Goal: Task Accomplishment & Management: Complete application form

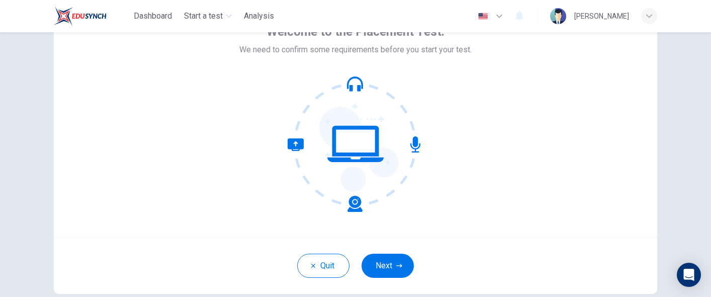
scroll to position [56, 0]
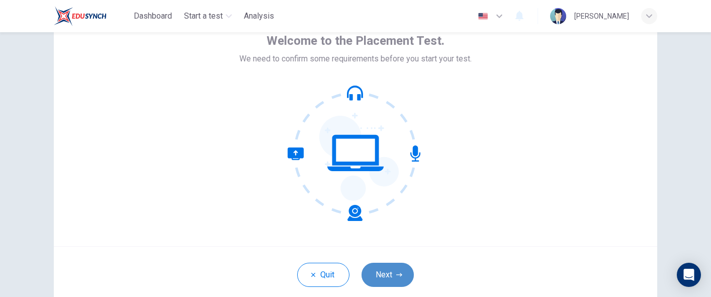
click at [394, 282] on button "Next" at bounding box center [388, 274] width 52 height 24
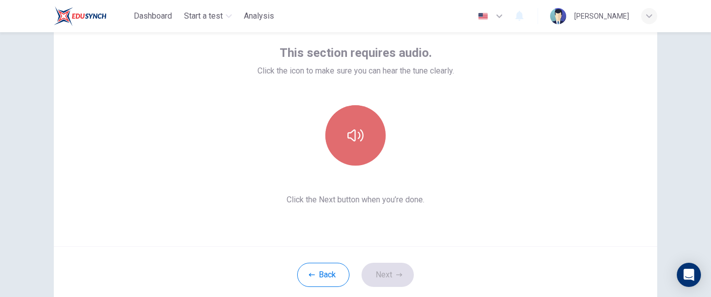
click at [357, 128] on icon "button" at bounding box center [355, 135] width 16 height 16
click at [345, 133] on button "button" at bounding box center [355, 135] width 60 height 60
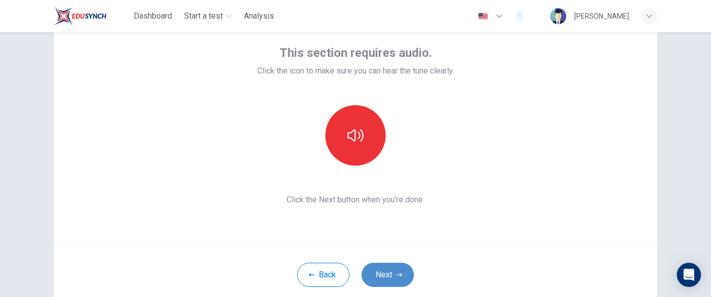
click at [396, 275] on icon "button" at bounding box center [399, 275] width 6 height 6
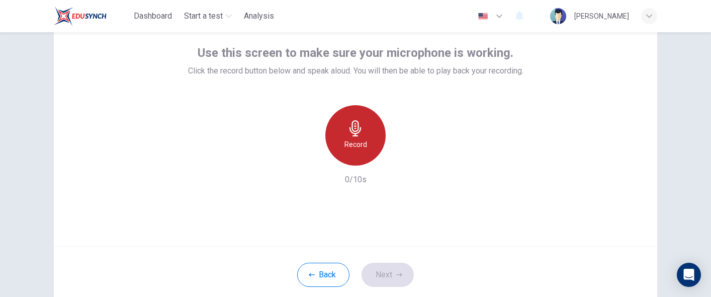
click at [353, 129] on icon "button" at bounding box center [355, 128] width 16 height 16
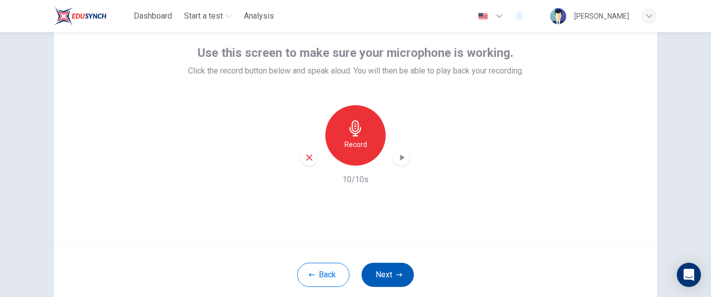
click at [395, 279] on button "Next" at bounding box center [388, 274] width 52 height 24
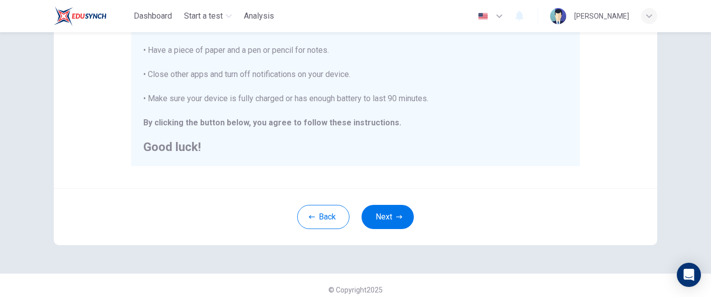
scroll to position [262, 0]
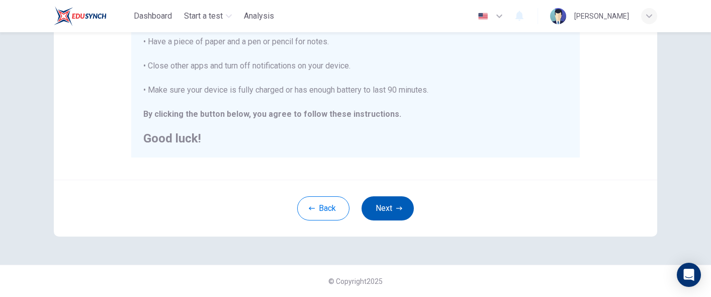
click at [393, 208] on button "Next" at bounding box center [388, 208] width 52 height 24
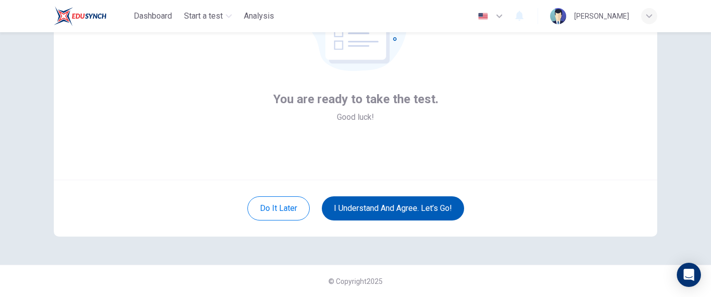
scroll to position [100, 0]
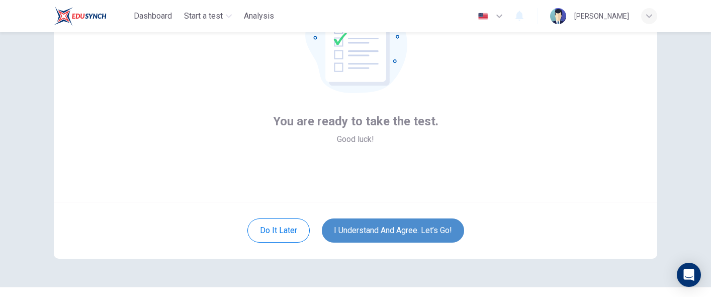
click at [396, 230] on button "I understand and agree. Let’s go!" at bounding box center [393, 230] width 142 height 24
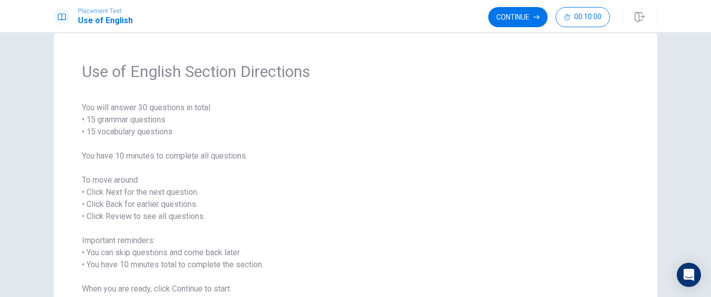
scroll to position [79, 0]
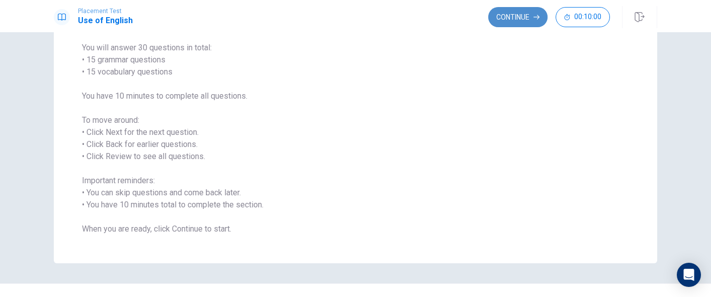
click at [518, 18] on button "Continue" at bounding box center [517, 17] width 59 height 20
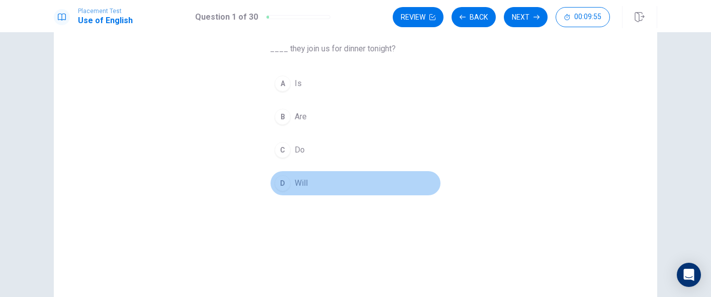
click at [283, 177] on div "D" at bounding box center [283, 183] width 16 height 16
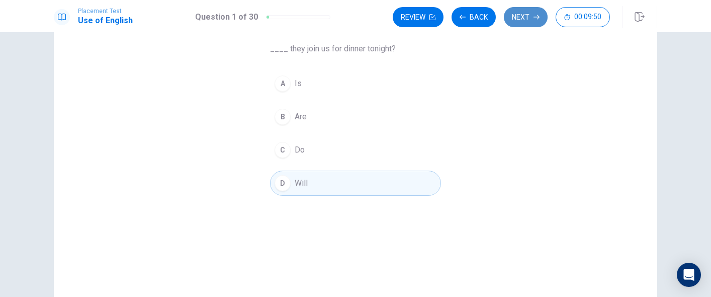
click at [522, 21] on button "Next" at bounding box center [526, 17] width 44 height 20
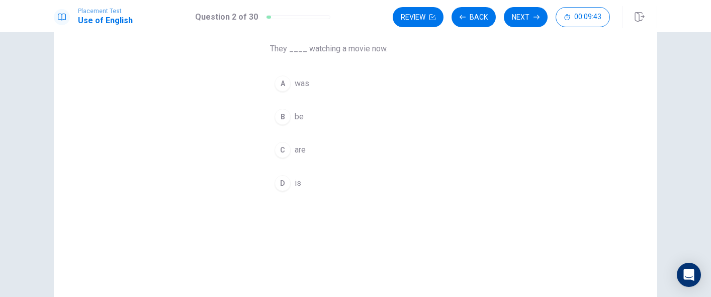
click at [283, 150] on div "C" at bounding box center [283, 150] width 16 height 16
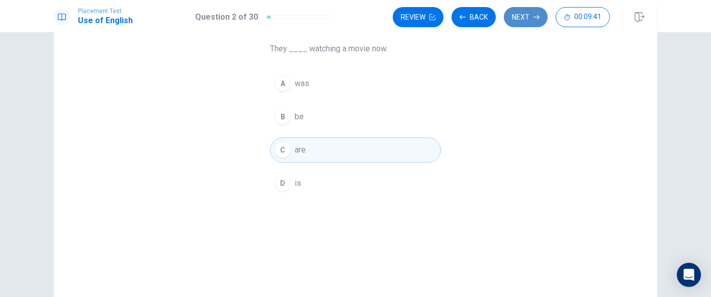
click at [536, 14] on button "Next" at bounding box center [526, 17] width 44 height 20
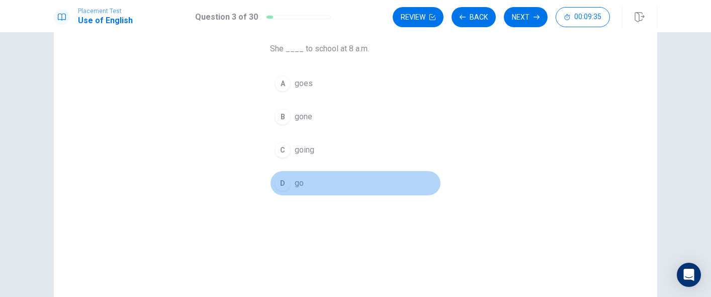
click at [279, 181] on div "D" at bounding box center [283, 183] width 16 height 16
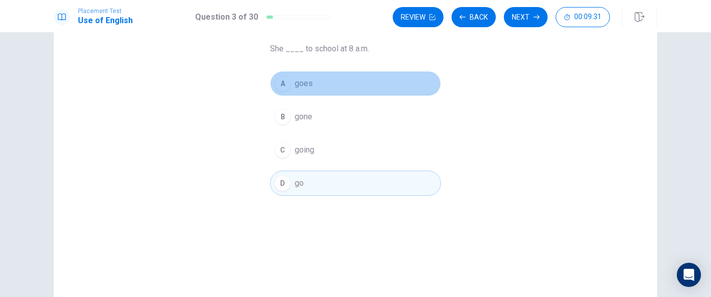
click at [301, 85] on span "goes" at bounding box center [304, 83] width 18 height 12
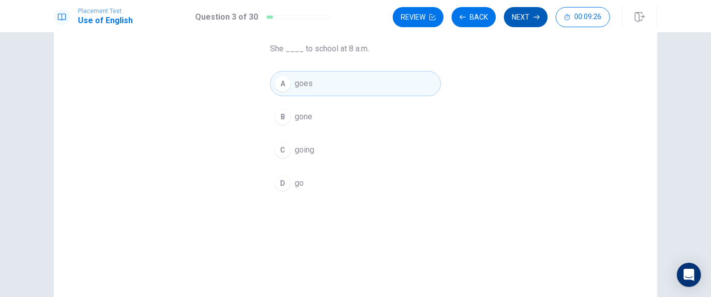
click at [523, 18] on button "Next" at bounding box center [526, 17] width 44 height 20
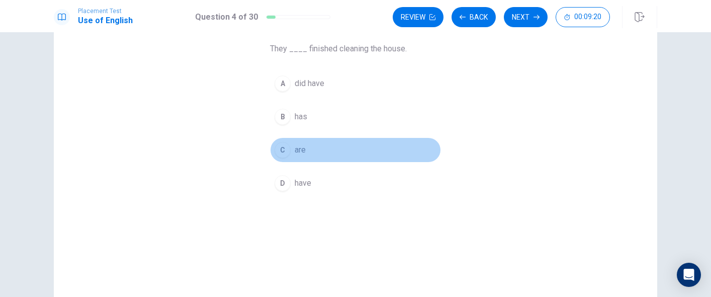
click at [282, 153] on div "C" at bounding box center [283, 150] width 16 height 16
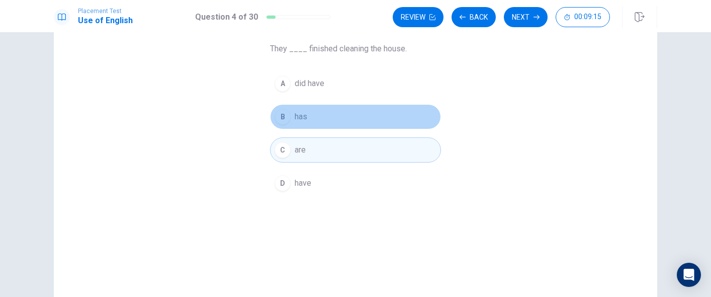
click at [307, 124] on button "B has" at bounding box center [355, 116] width 171 height 25
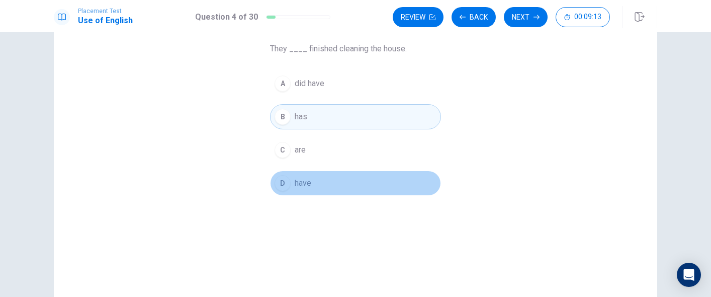
click at [302, 181] on span "have" at bounding box center [303, 183] width 17 height 12
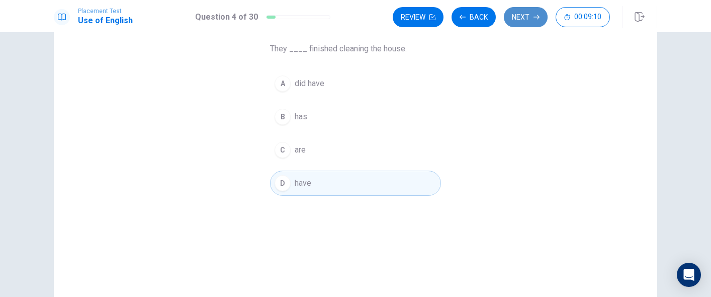
click at [525, 18] on button "Next" at bounding box center [526, 17] width 44 height 20
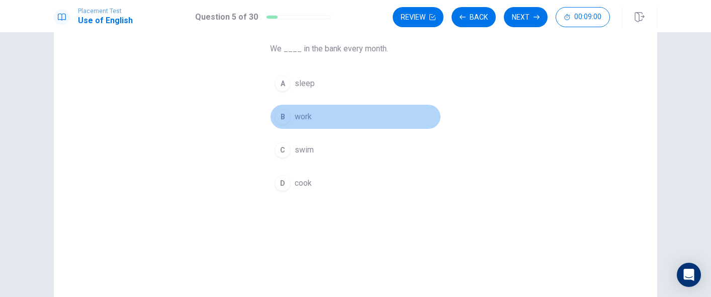
click at [280, 118] on div "B" at bounding box center [283, 117] width 16 height 16
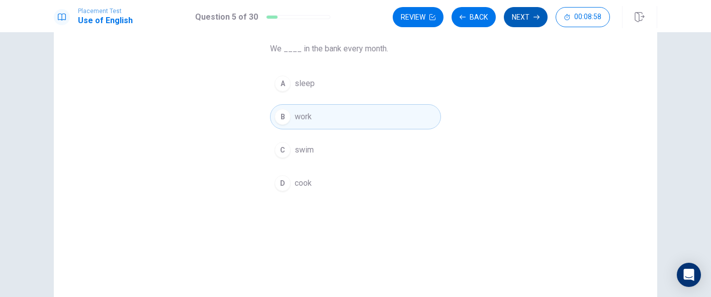
click at [529, 21] on button "Next" at bounding box center [526, 17] width 44 height 20
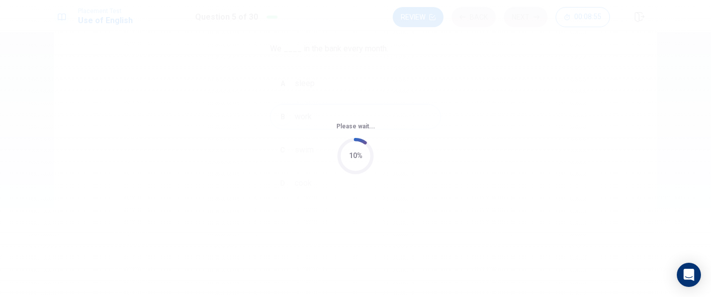
scroll to position [0, 0]
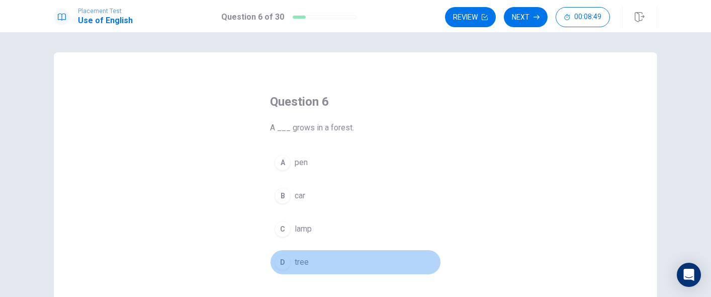
click at [280, 259] on div "D" at bounding box center [283, 262] width 16 height 16
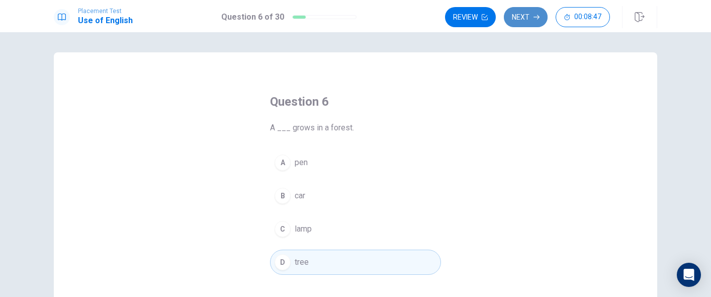
click at [535, 11] on button "Next" at bounding box center [526, 17] width 44 height 20
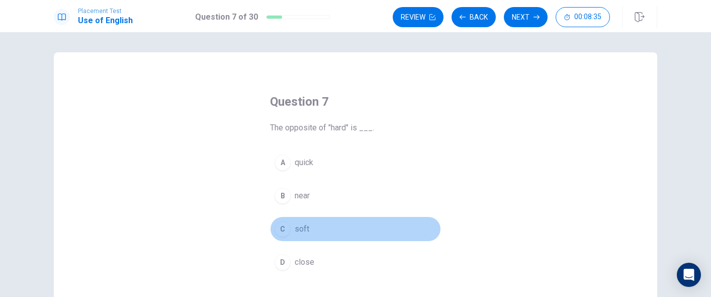
click at [281, 232] on div "C" at bounding box center [283, 229] width 16 height 16
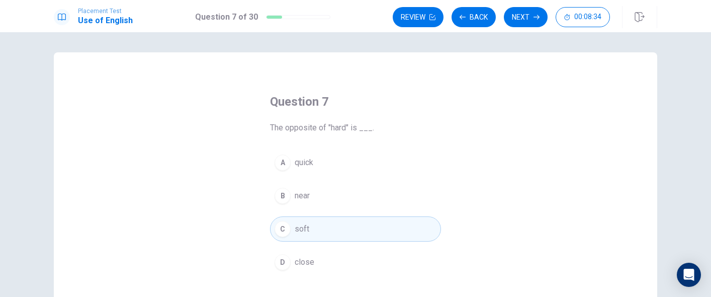
click at [538, 15] on icon "button" at bounding box center [537, 17] width 6 height 6
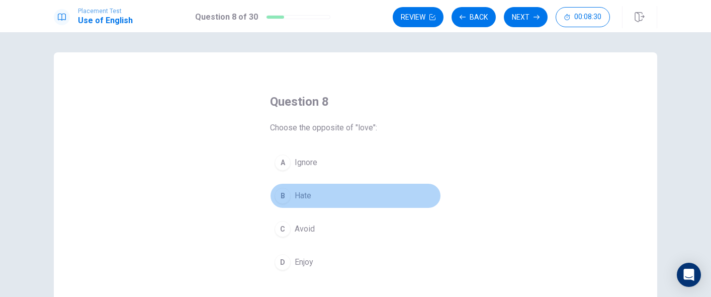
click at [290, 196] on button "B Hate" at bounding box center [355, 195] width 171 height 25
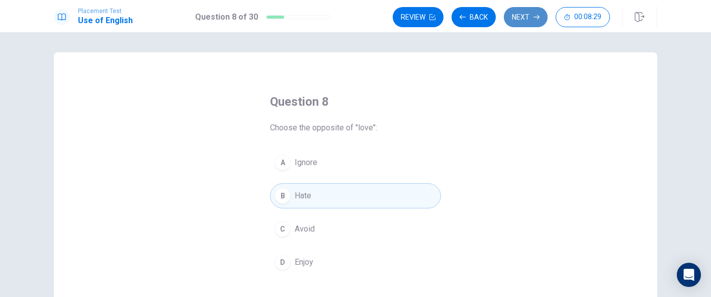
click at [531, 18] on button "Next" at bounding box center [526, 17] width 44 height 20
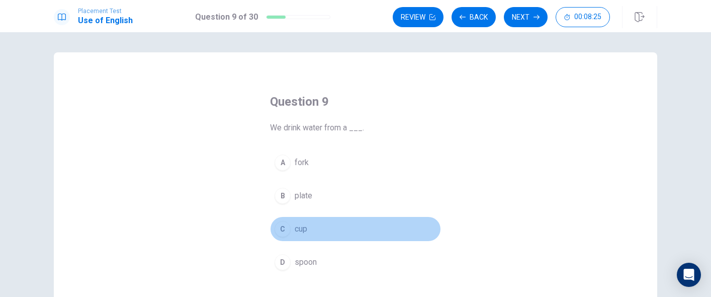
click at [288, 223] on button "C cup" at bounding box center [355, 228] width 171 height 25
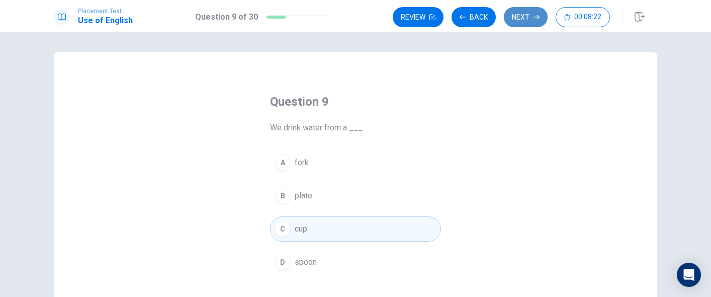
click at [529, 10] on button "Next" at bounding box center [526, 17] width 44 height 20
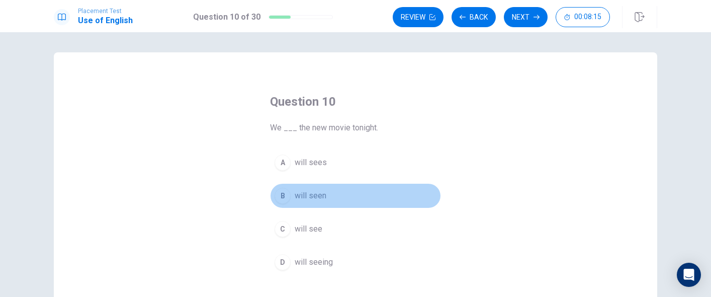
click at [281, 200] on div "B" at bounding box center [283, 196] width 16 height 16
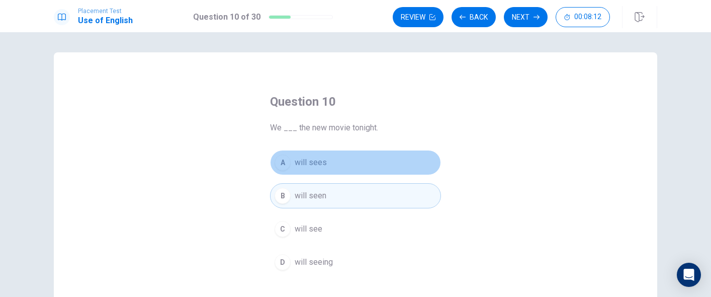
click at [322, 161] on span "will sees" at bounding box center [311, 162] width 32 height 12
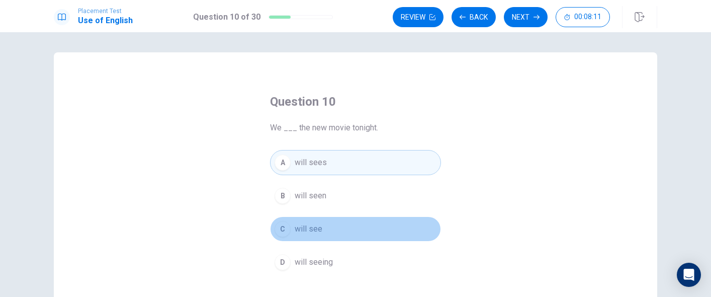
click at [291, 229] on button "C will see" at bounding box center [355, 228] width 171 height 25
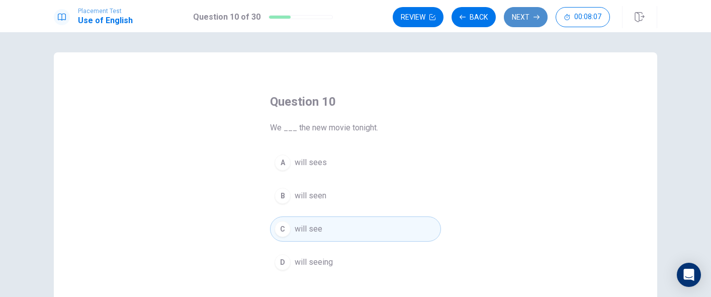
click at [525, 21] on button "Next" at bounding box center [526, 17] width 44 height 20
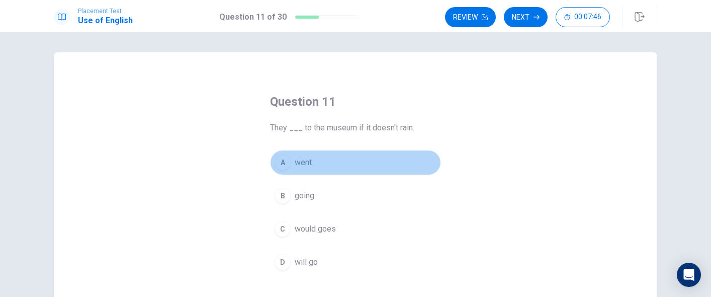
click at [284, 161] on div "A" at bounding box center [283, 162] width 16 height 16
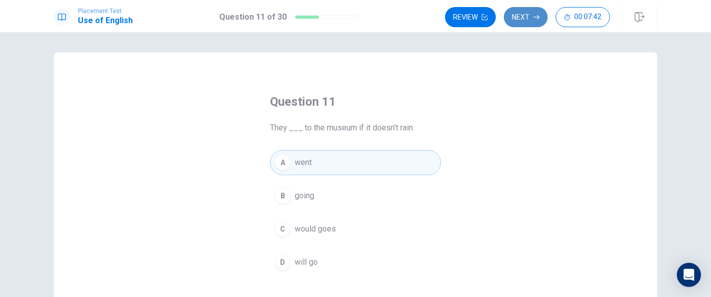
click at [524, 18] on button "Next" at bounding box center [526, 17] width 44 height 20
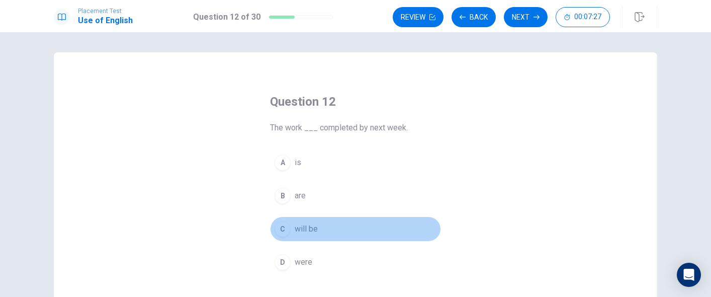
click at [279, 231] on div "C" at bounding box center [283, 229] width 16 height 16
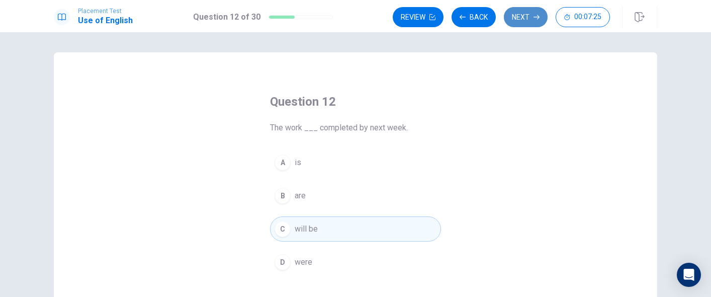
click at [529, 20] on button "Next" at bounding box center [526, 17] width 44 height 20
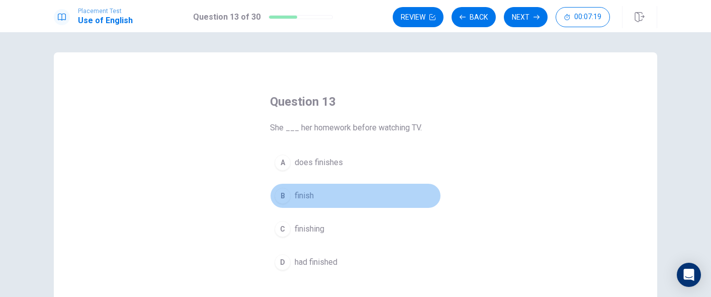
click at [277, 194] on div "B" at bounding box center [283, 196] width 16 height 16
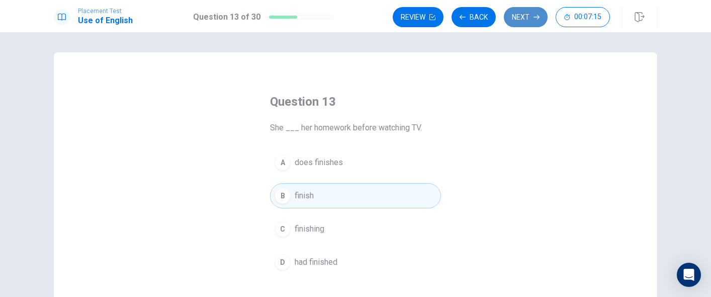
click at [526, 22] on button "Next" at bounding box center [526, 17] width 44 height 20
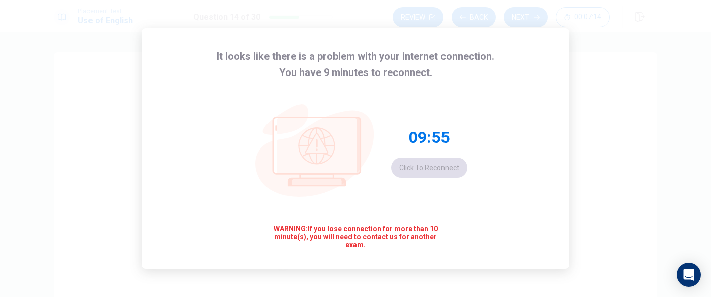
click at [430, 166] on div "09:55 Click to reconnect" at bounding box center [429, 152] width 76 height 50
click at [530, 52] on div "It looks like there is a problem with your internet connection. You have 9 minu…" at bounding box center [355, 148] width 427 height 240
click at [422, 163] on div "09:48 Click to reconnect" at bounding box center [429, 152] width 76 height 50
click at [434, 164] on div "09:45 Click to reconnect" at bounding box center [429, 152] width 76 height 50
click at [418, 155] on div "09:45 Click to reconnect" at bounding box center [429, 152] width 76 height 50
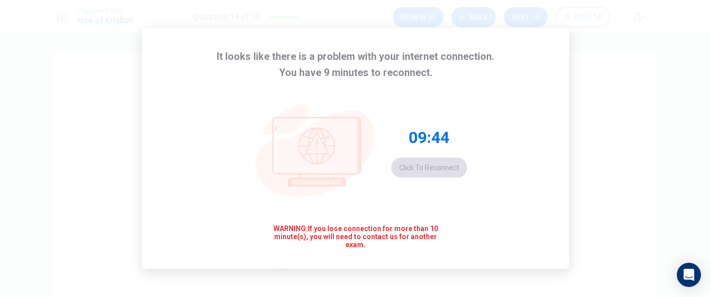
click at [359, 142] on icon at bounding box center [316, 146] width 89 height 58
click at [323, 126] on icon at bounding box center [316, 146] width 87 height 56
click at [338, 232] on span "WARNING: If you lose connection for more than 10 minute(s), you will need to co…" at bounding box center [356, 236] width 174 height 24
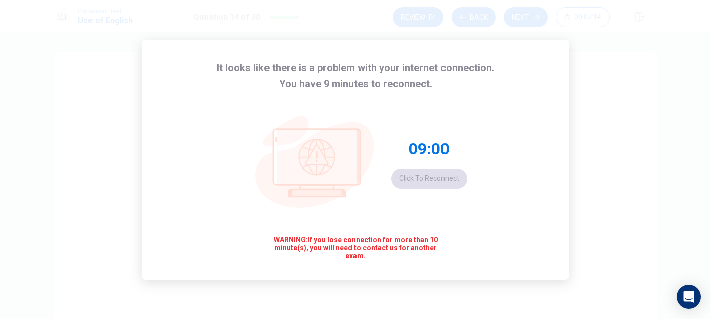
click at [449, 178] on div "09:00 Click to reconnect" at bounding box center [429, 164] width 76 height 50
click at [449, 178] on div "08:59 Click to reconnect" at bounding box center [429, 164] width 76 height 50
click at [449, 178] on div "08:58 Click to reconnect" at bounding box center [429, 164] width 76 height 50
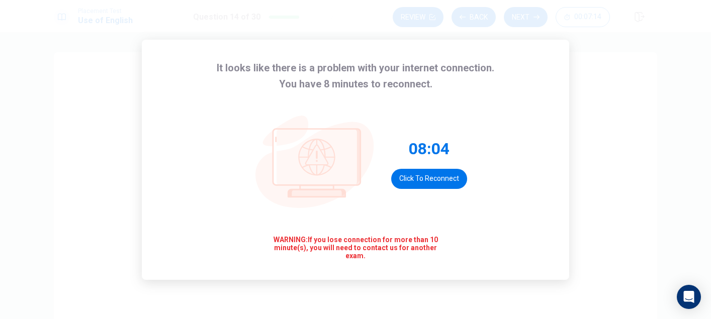
click at [422, 179] on button "Click to reconnect" at bounding box center [429, 179] width 76 height 20
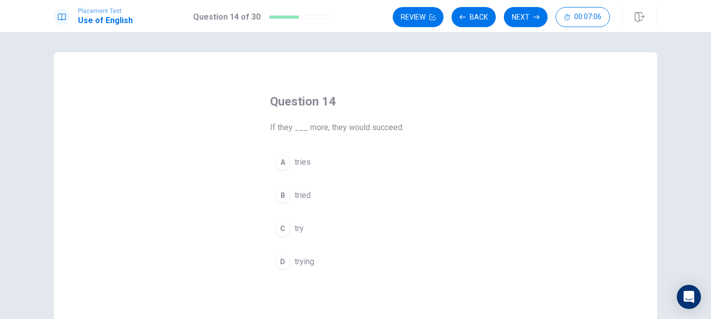
click at [283, 231] on div "C" at bounding box center [283, 229] width 16 height 16
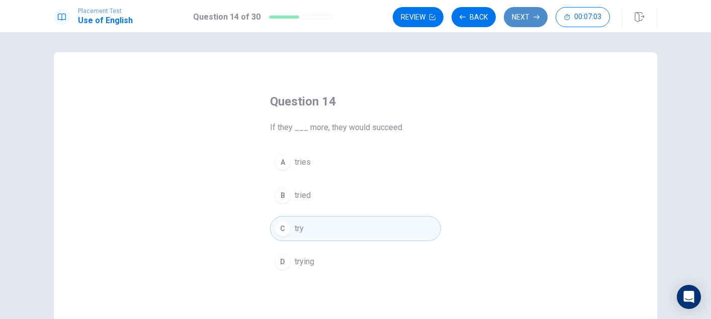
click at [531, 17] on button "Next" at bounding box center [526, 17] width 44 height 20
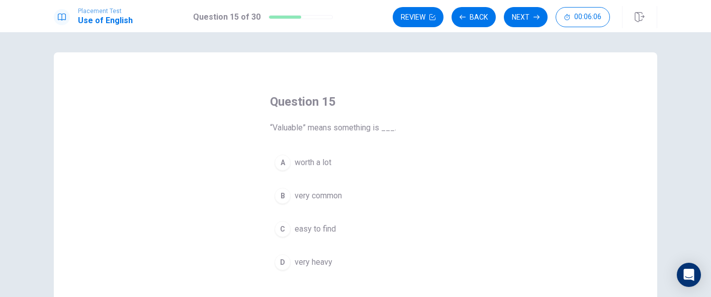
click at [285, 164] on div "A" at bounding box center [283, 162] width 16 height 16
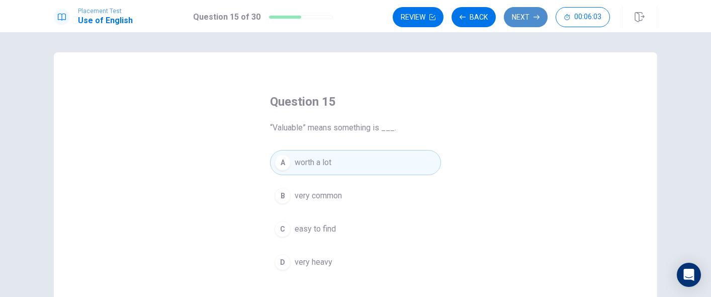
click at [525, 20] on button "Next" at bounding box center [526, 17] width 44 height 20
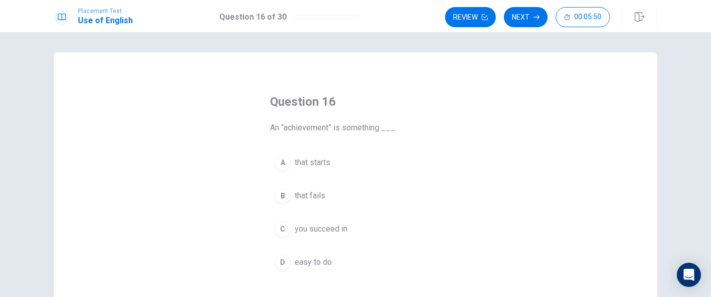
click at [284, 232] on div "C" at bounding box center [283, 229] width 16 height 16
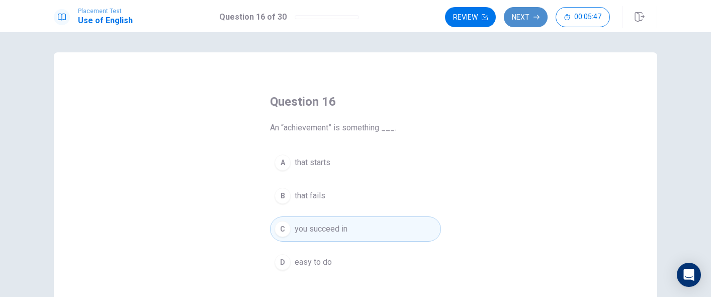
click at [534, 15] on icon "button" at bounding box center [537, 17] width 6 height 6
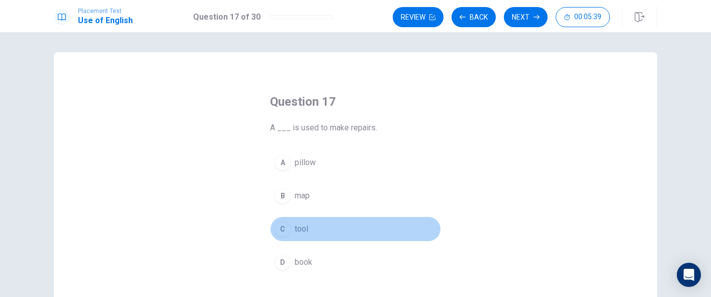
click at [285, 227] on div "C" at bounding box center [283, 229] width 16 height 16
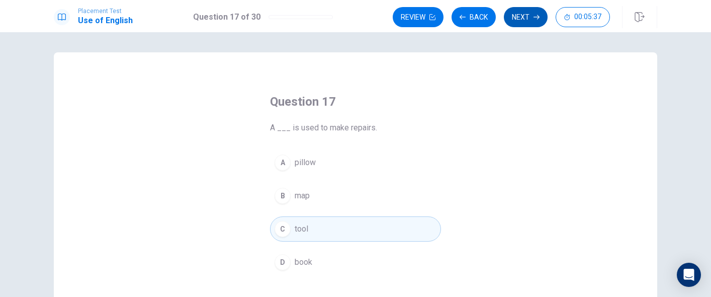
click at [527, 21] on button "Next" at bounding box center [526, 17] width 44 height 20
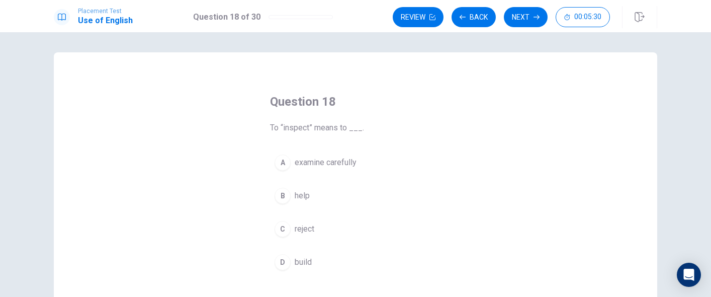
click at [282, 160] on div "A" at bounding box center [283, 162] width 16 height 16
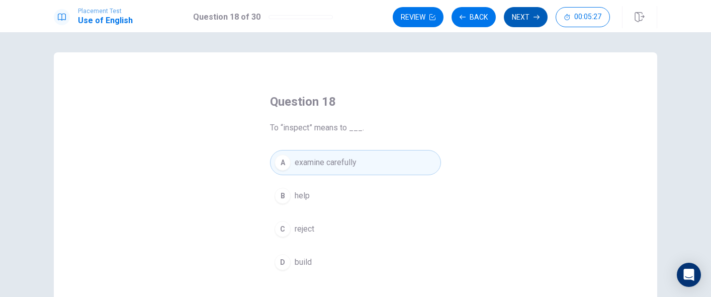
click at [531, 15] on button "Next" at bounding box center [526, 17] width 44 height 20
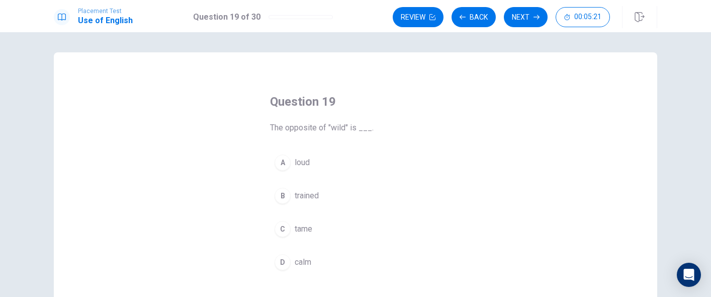
click at [288, 260] on div "D" at bounding box center [283, 262] width 16 height 16
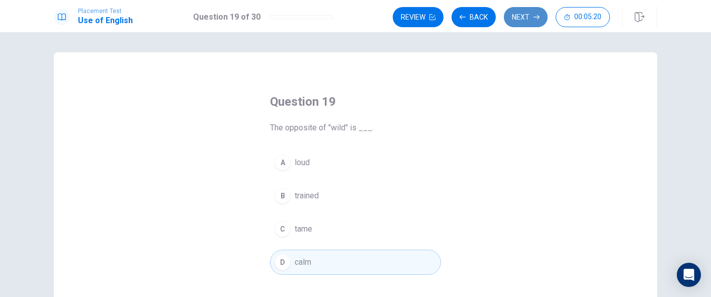
click at [513, 16] on button "Next" at bounding box center [526, 17] width 44 height 20
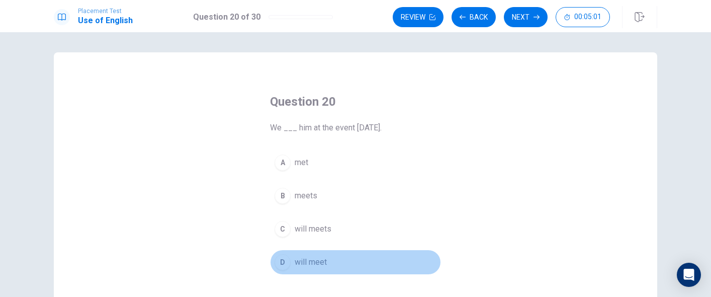
click at [282, 259] on div "D" at bounding box center [283, 262] width 16 height 16
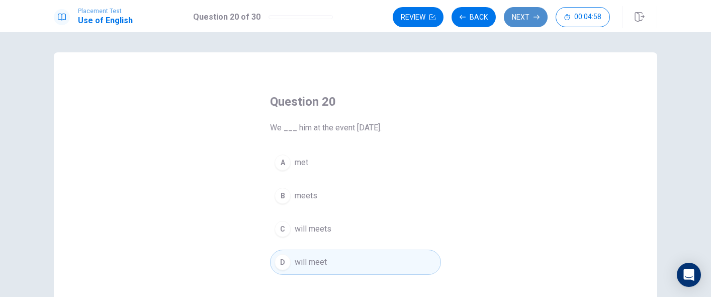
click at [521, 20] on button "Next" at bounding box center [526, 17] width 44 height 20
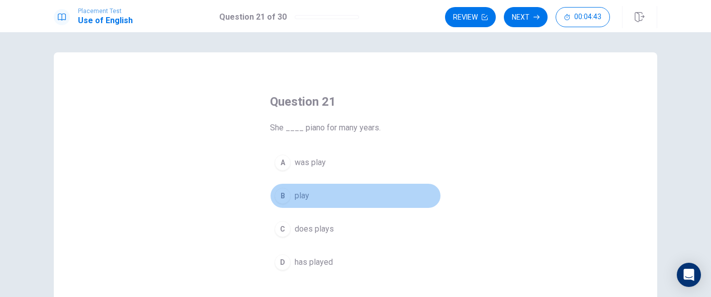
click at [280, 201] on div "B" at bounding box center [283, 196] width 16 height 16
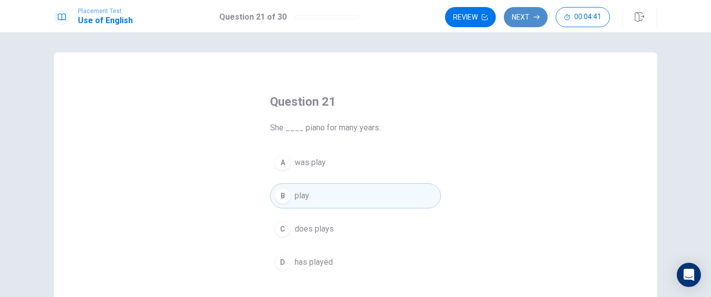
click at [528, 18] on button "Next" at bounding box center [526, 17] width 44 height 20
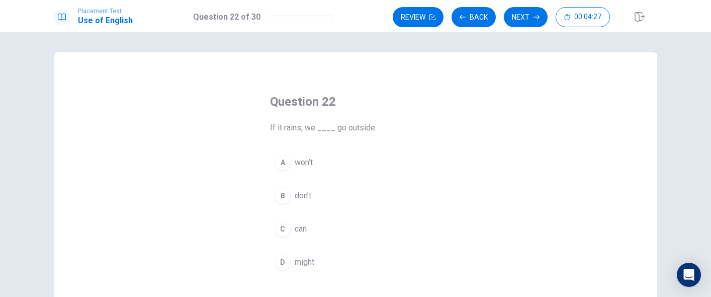
click at [277, 193] on div "B" at bounding box center [283, 196] width 16 height 16
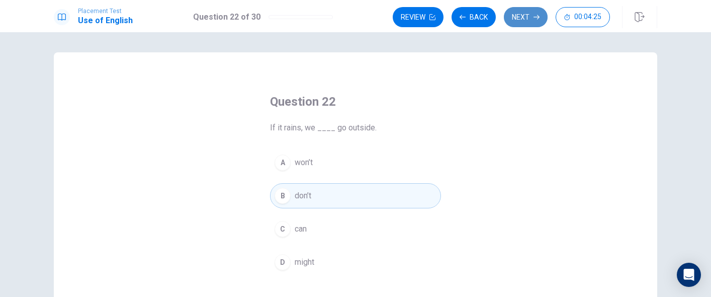
click at [524, 16] on button "Next" at bounding box center [526, 17] width 44 height 20
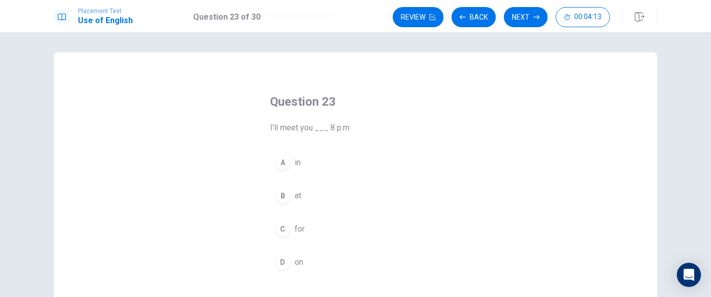
click at [280, 197] on div "B" at bounding box center [283, 196] width 16 height 16
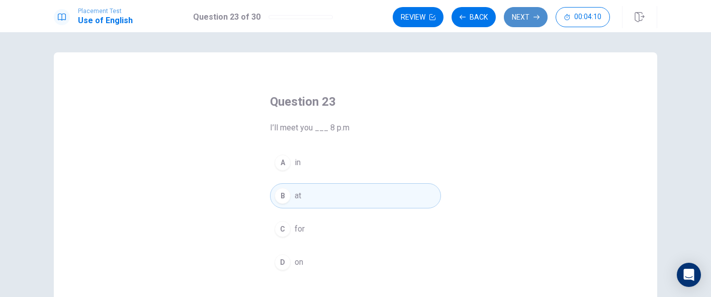
click at [529, 15] on button "Next" at bounding box center [526, 17] width 44 height 20
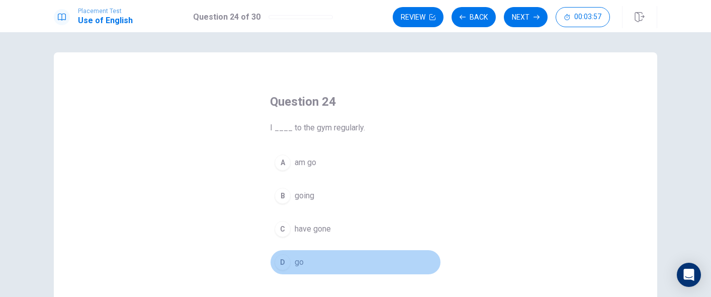
click at [295, 257] on span "go" at bounding box center [299, 262] width 9 height 12
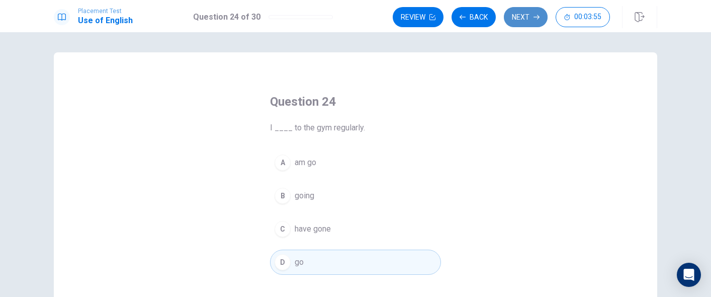
click at [521, 19] on button "Next" at bounding box center [526, 17] width 44 height 20
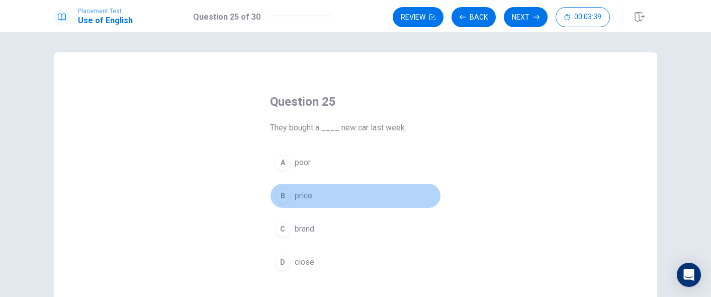
click at [285, 194] on div "B" at bounding box center [283, 196] width 16 height 16
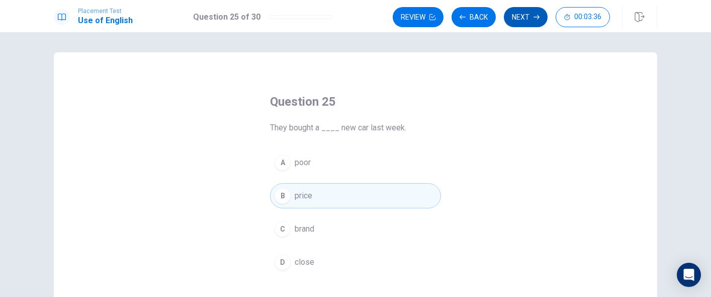
click at [523, 22] on button "Next" at bounding box center [526, 17] width 44 height 20
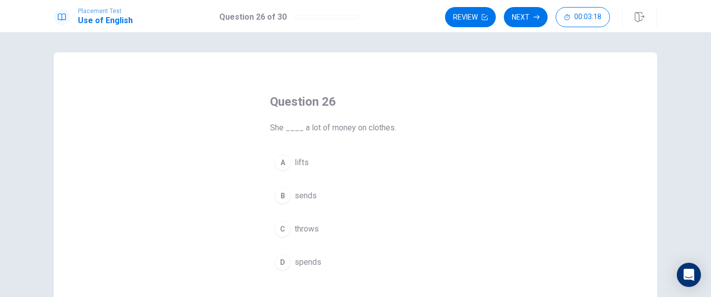
click at [279, 260] on div "D" at bounding box center [283, 262] width 16 height 16
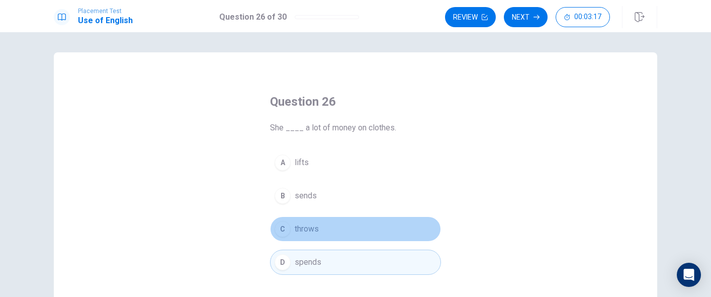
click at [285, 231] on div "C" at bounding box center [283, 229] width 16 height 16
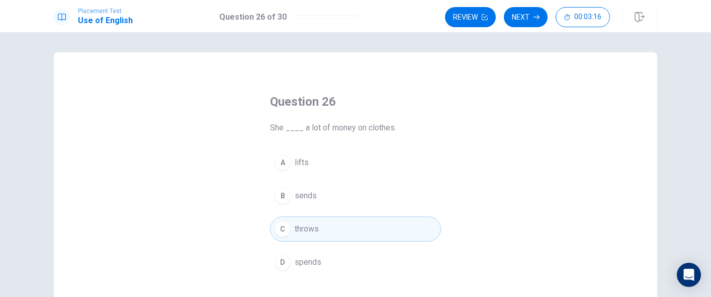
click at [285, 193] on div "B" at bounding box center [283, 196] width 16 height 16
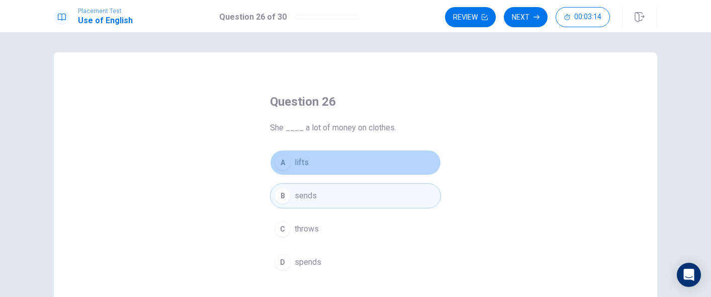
click at [285, 160] on div "A" at bounding box center [283, 162] width 16 height 16
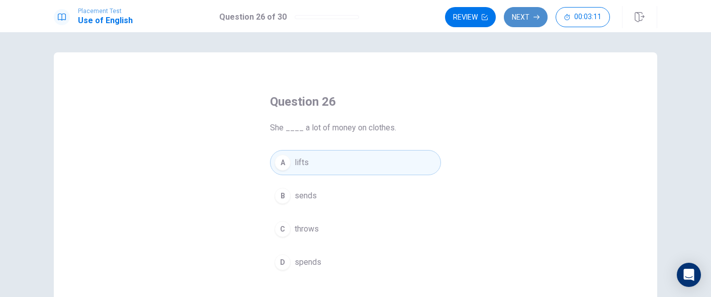
click at [516, 17] on button "Next" at bounding box center [526, 17] width 44 height 20
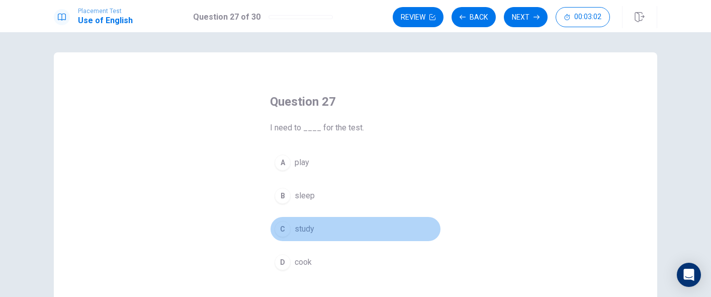
click at [284, 228] on div "C" at bounding box center [283, 229] width 16 height 16
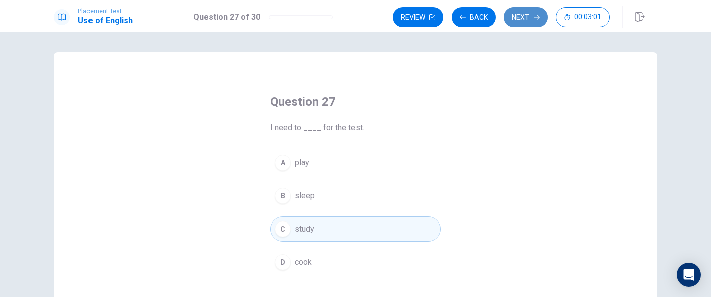
click at [515, 18] on button "Next" at bounding box center [526, 17] width 44 height 20
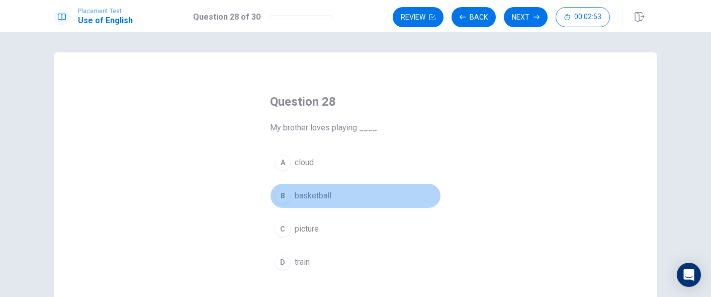
click at [278, 194] on div "B" at bounding box center [283, 196] width 16 height 16
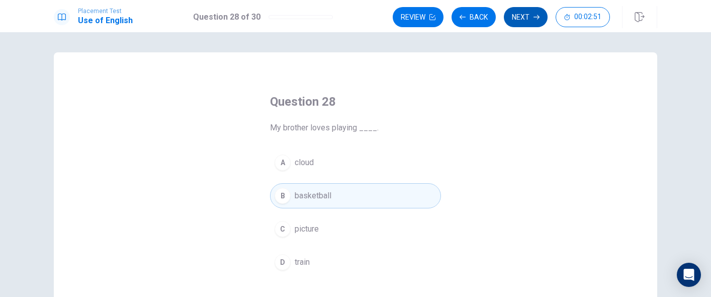
click at [525, 20] on button "Next" at bounding box center [526, 17] width 44 height 20
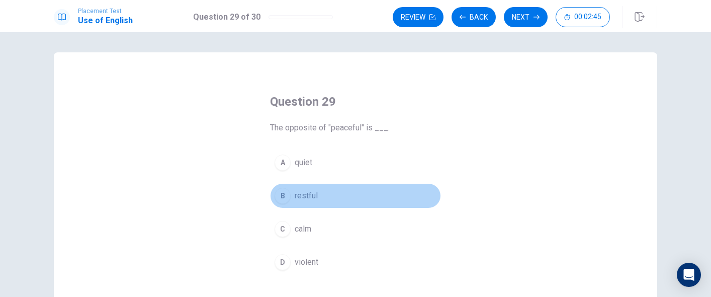
click at [280, 195] on div "B" at bounding box center [283, 196] width 16 height 16
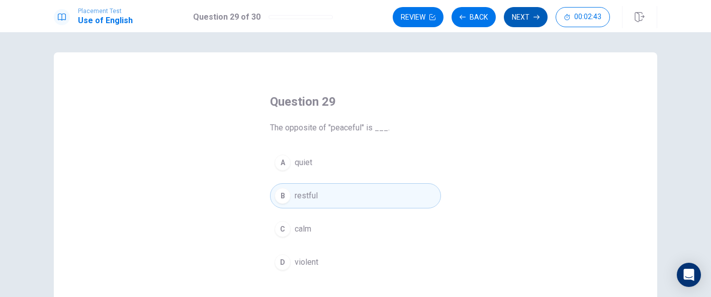
click at [519, 14] on button "Next" at bounding box center [526, 17] width 44 height 20
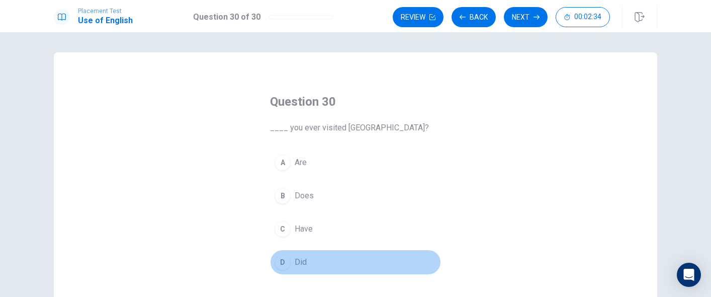
click at [287, 265] on div "D" at bounding box center [283, 262] width 16 height 16
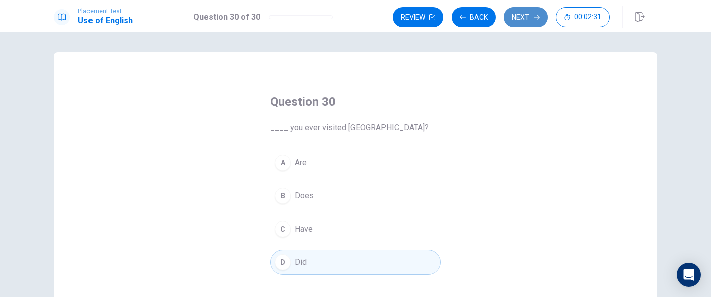
click at [522, 16] on button "Next" at bounding box center [526, 17] width 44 height 20
drag, startPoint x: 293, startPoint y: 257, endPoint x: 257, endPoint y: 283, distance: 44.1
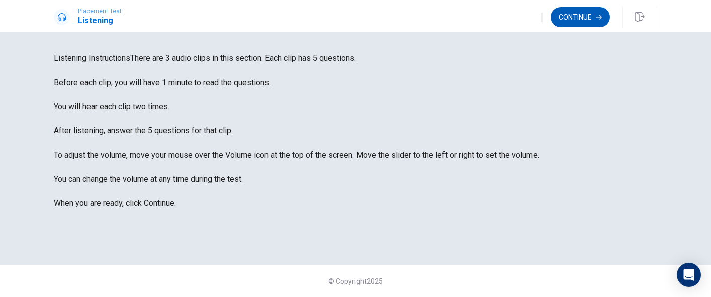
click at [589, 18] on button "Continue" at bounding box center [580, 17] width 59 height 20
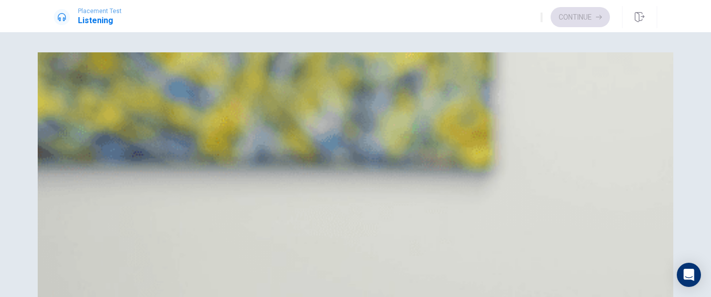
drag, startPoint x: 71, startPoint y: 146, endPoint x: 94, endPoint y: 146, distance: 22.6
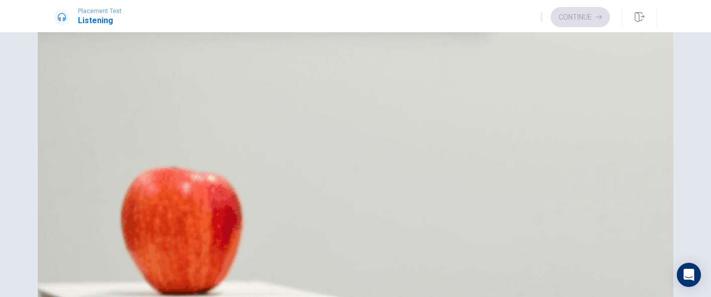
scroll to position [157, 0]
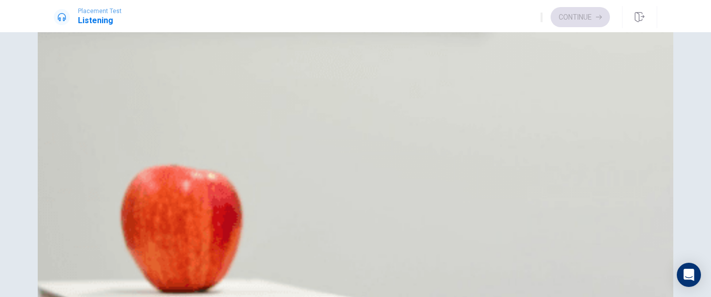
drag, startPoint x: 393, startPoint y: 216, endPoint x: 393, endPoint y: 230, distance: 13.6
click at [393, 156] on div "Question 2 How does the woman feel about the recommendation? A Interested B Unc…" at bounding box center [355, 94] width 603 height 125
drag, startPoint x: 393, startPoint y: 230, endPoint x: 393, endPoint y: 240, distance: 10.1
click at [393, 156] on div "Question 2 How does the woman feel about the recommendation? A Interested B Unc…" at bounding box center [355, 94] width 603 height 125
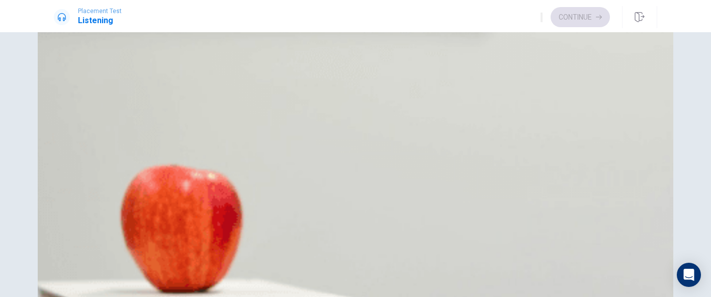
type input "17"
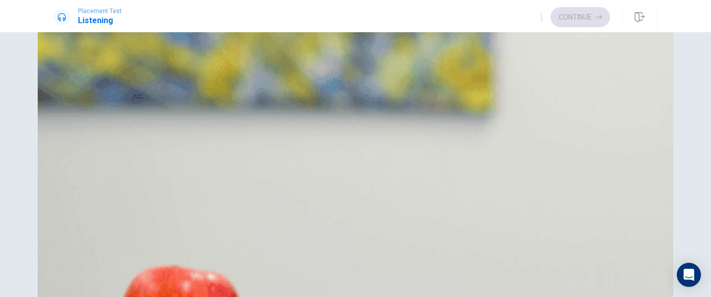
scroll to position [37, 0]
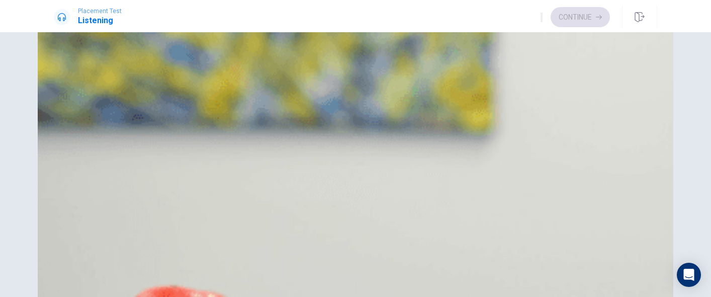
click at [213, 121] on span "A detective solving a small-town case" at bounding box center [145, 115] width 134 height 12
type input "34"
click at [74, 181] on div "A" at bounding box center [66, 189] width 16 height 16
type input "37"
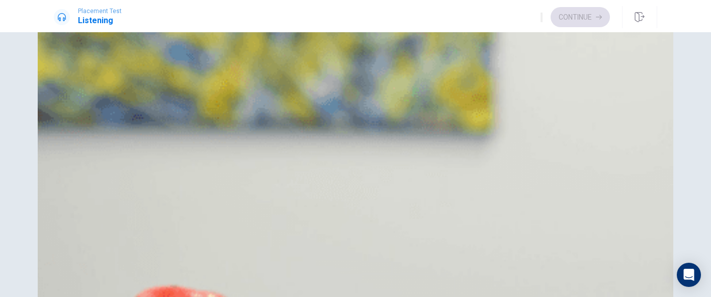
scroll to position [543, 0]
type input "38"
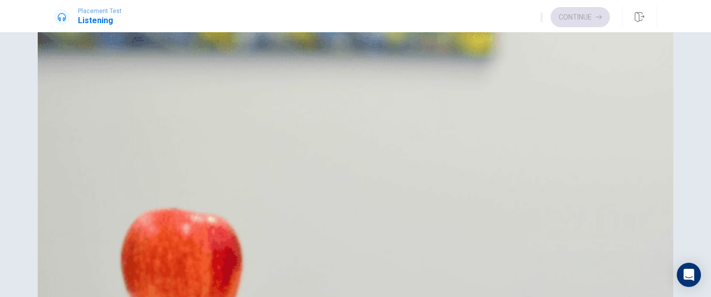
scroll to position [117, 0]
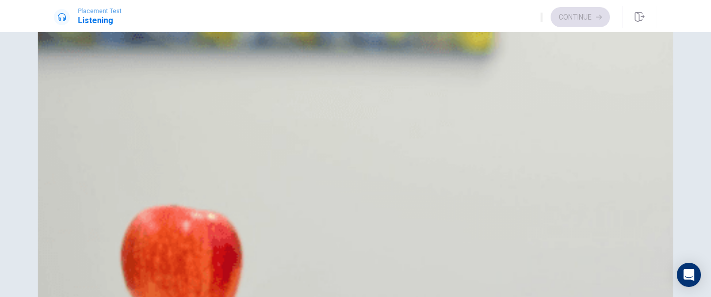
type input "42"
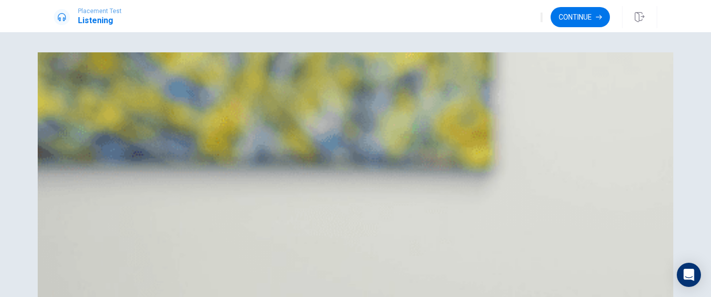
scroll to position [0, 0]
click at [588, 18] on button "Continue" at bounding box center [580, 17] width 59 height 20
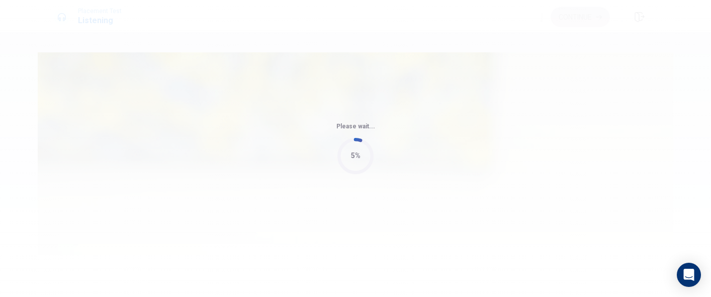
type input "53"
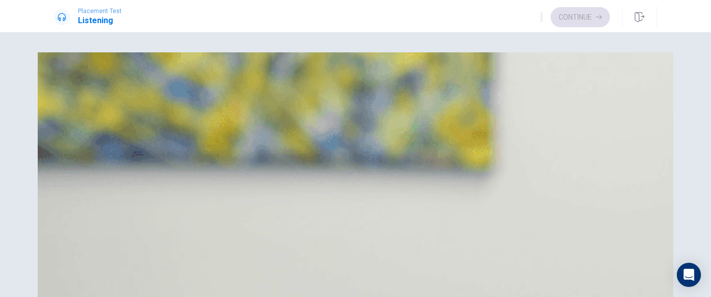
scroll to position [60, 0]
drag, startPoint x: 652, startPoint y: 111, endPoint x: 653, endPoint y: 156, distance: 44.8
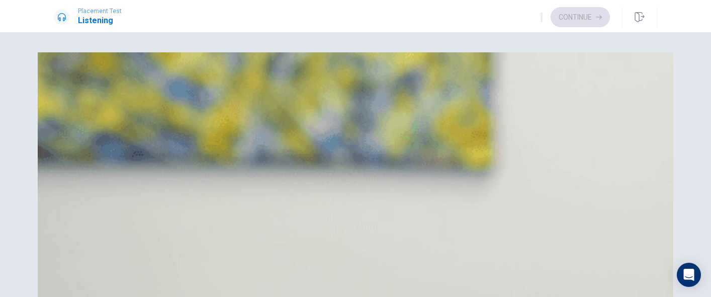
scroll to position [809, 0]
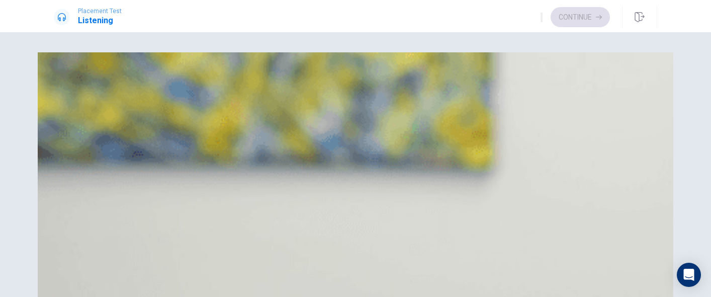
drag, startPoint x: 646, startPoint y: 128, endPoint x: 652, endPoint y: 100, distance: 28.3
drag, startPoint x: 652, startPoint y: 100, endPoint x: 655, endPoint y: 96, distance: 5.4
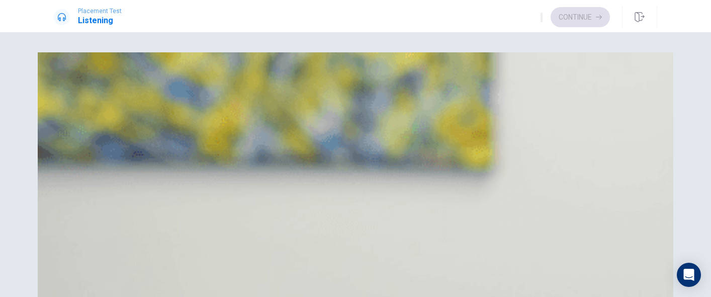
scroll to position [0, 0]
click at [178, 132] on span "Reading directly from slides" at bounding box center [128, 126] width 100 height 12
click at [349, 164] on button "C Using visuals" at bounding box center [355, 151] width 603 height 25
click at [140, 183] on span "Asking questions" at bounding box center [108, 176] width 61 height 12
click at [362, 169] on div "A Speaking loudly B Reading directly from slides C Using visuals D Asking quest…" at bounding box center [355, 138] width 603 height 101
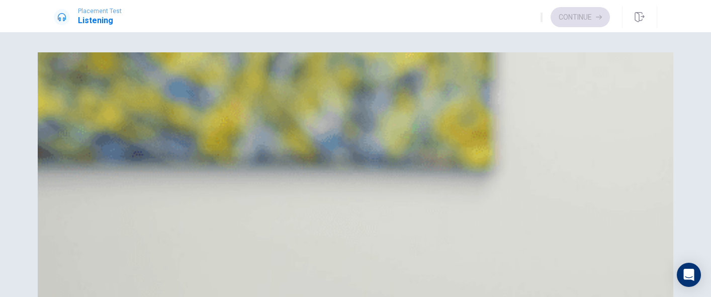
click at [362, 139] on button "B Reading directly from slides" at bounding box center [355, 126] width 603 height 25
click at [144, 245] on span "She finds it helpful" at bounding box center [111, 251] width 66 height 12
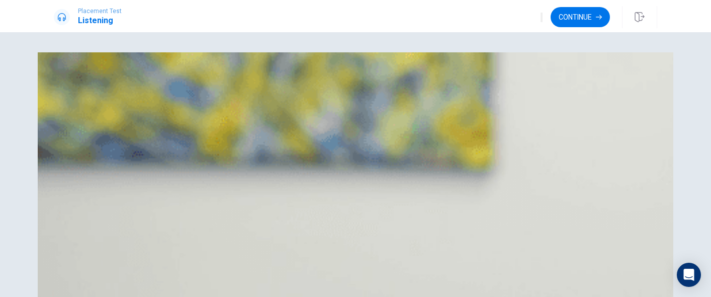
scroll to position [0, 0]
click at [583, 16] on button "Continue" at bounding box center [580, 17] width 59 height 20
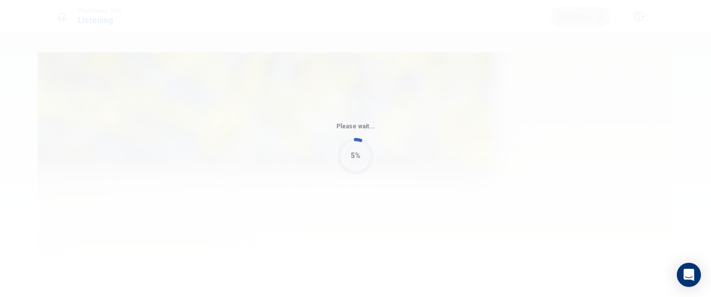
type input "71"
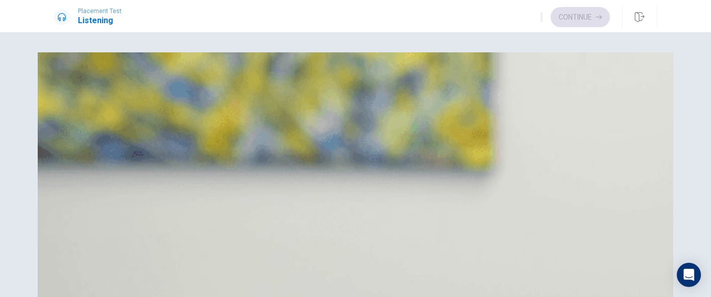
click at [371, 114] on button "A [GEOGRAPHIC_DATA]" at bounding box center [355, 100] width 603 height 25
type input "2"
click at [128, 245] on span "By car service" at bounding box center [103, 251] width 50 height 12
type input "38"
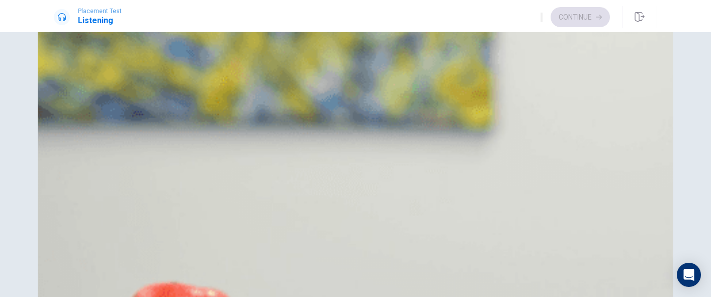
scroll to position [877, 0]
type input "44"
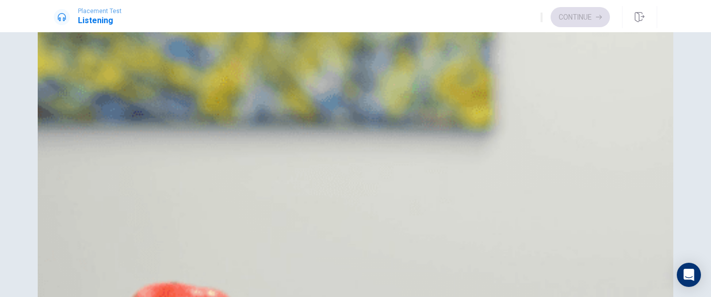
type input "46"
type input "47"
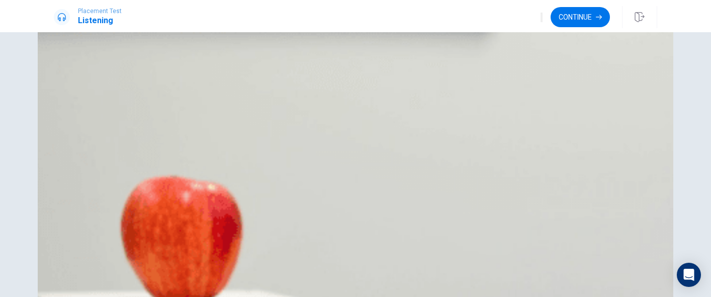
scroll to position [157, 0]
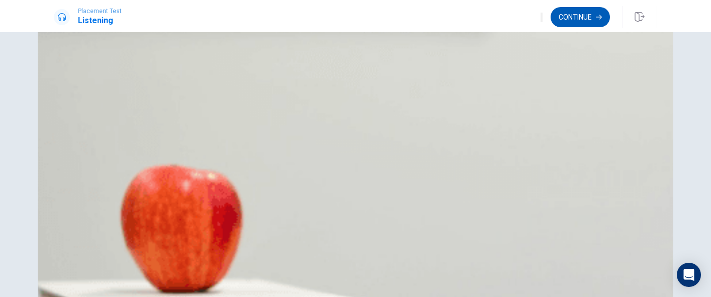
click at [566, 16] on button "Continue" at bounding box center [580, 17] width 59 height 20
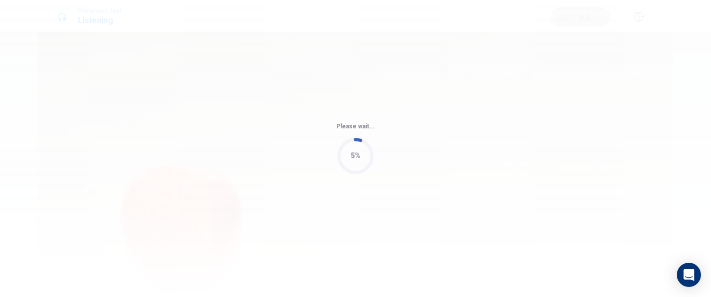
type input "54"
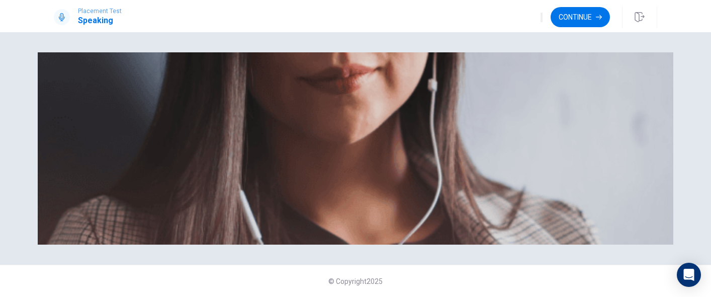
scroll to position [55, 0]
click at [603, 20] on button "Continue" at bounding box center [580, 17] width 59 height 20
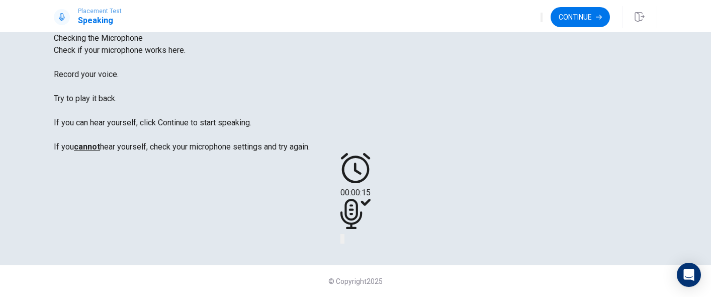
scroll to position [0, 0]
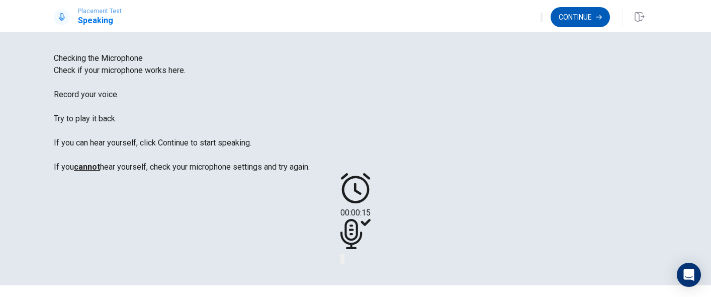
click at [597, 11] on button "Continue" at bounding box center [580, 17] width 59 height 20
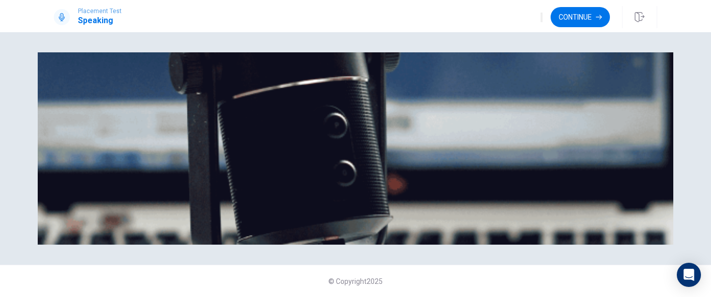
scroll to position [135, 0]
click at [576, 19] on button "Continue" at bounding box center [580, 17] width 59 height 20
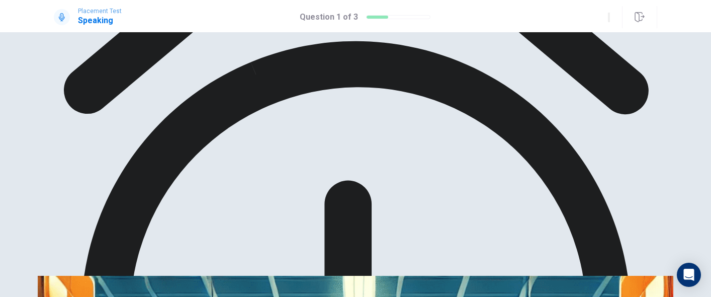
scroll to position [0, 0]
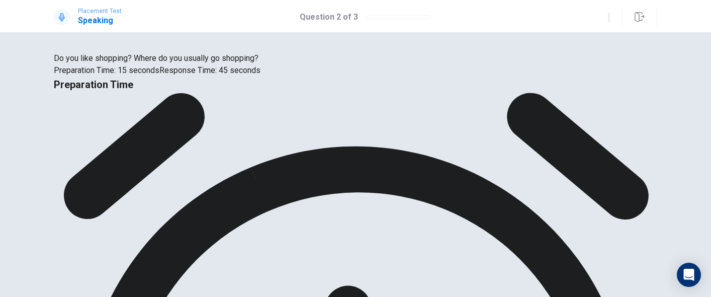
drag, startPoint x: 234, startPoint y: 181, endPoint x: 226, endPoint y: 192, distance: 13.7
click at [226, 76] on div "Do you like shopping? Where do you usually go shopping? Preparation Time: 15 se…" at bounding box center [355, 64] width 603 height 24
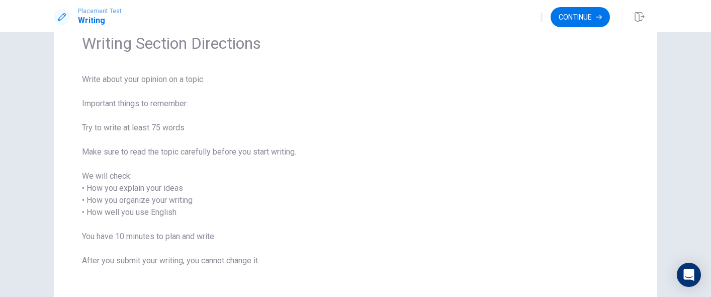
scroll to position [77, 0]
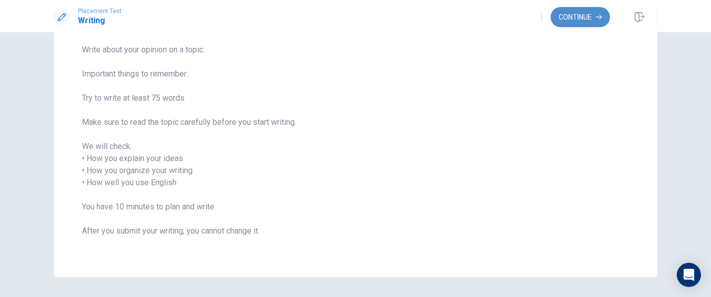
click at [592, 22] on button "Continue" at bounding box center [580, 17] width 59 height 20
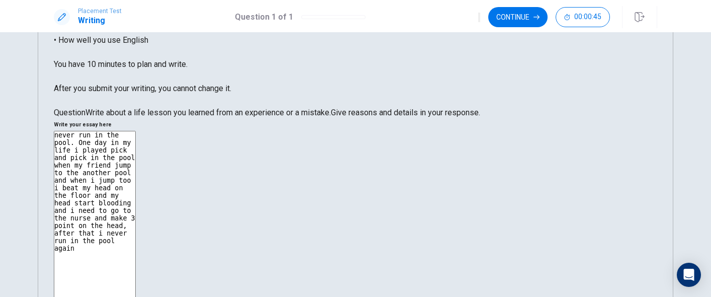
scroll to position [5, 0]
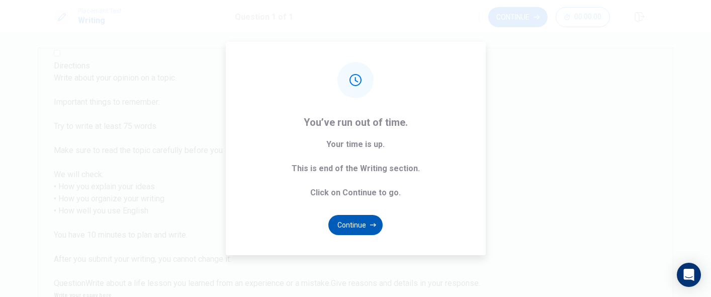
type textarea "never run in the pool. One day in my life i played pick and pick in the pool wh…"
click at [363, 223] on button "Continue" at bounding box center [355, 225] width 54 height 20
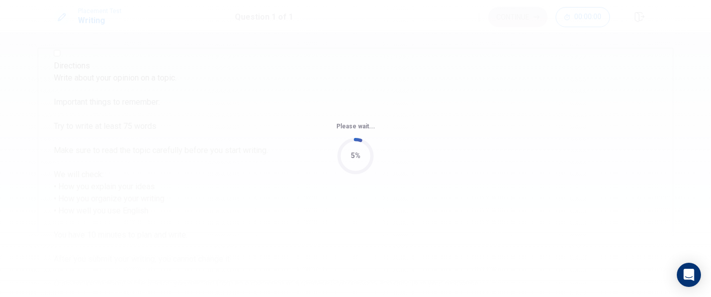
scroll to position [0, 0]
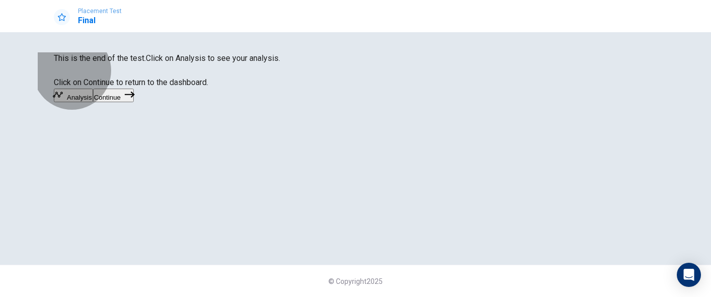
click at [134, 102] on button "Continue" at bounding box center [113, 95] width 41 height 14
